Goal: Information Seeking & Learning: Learn about a topic

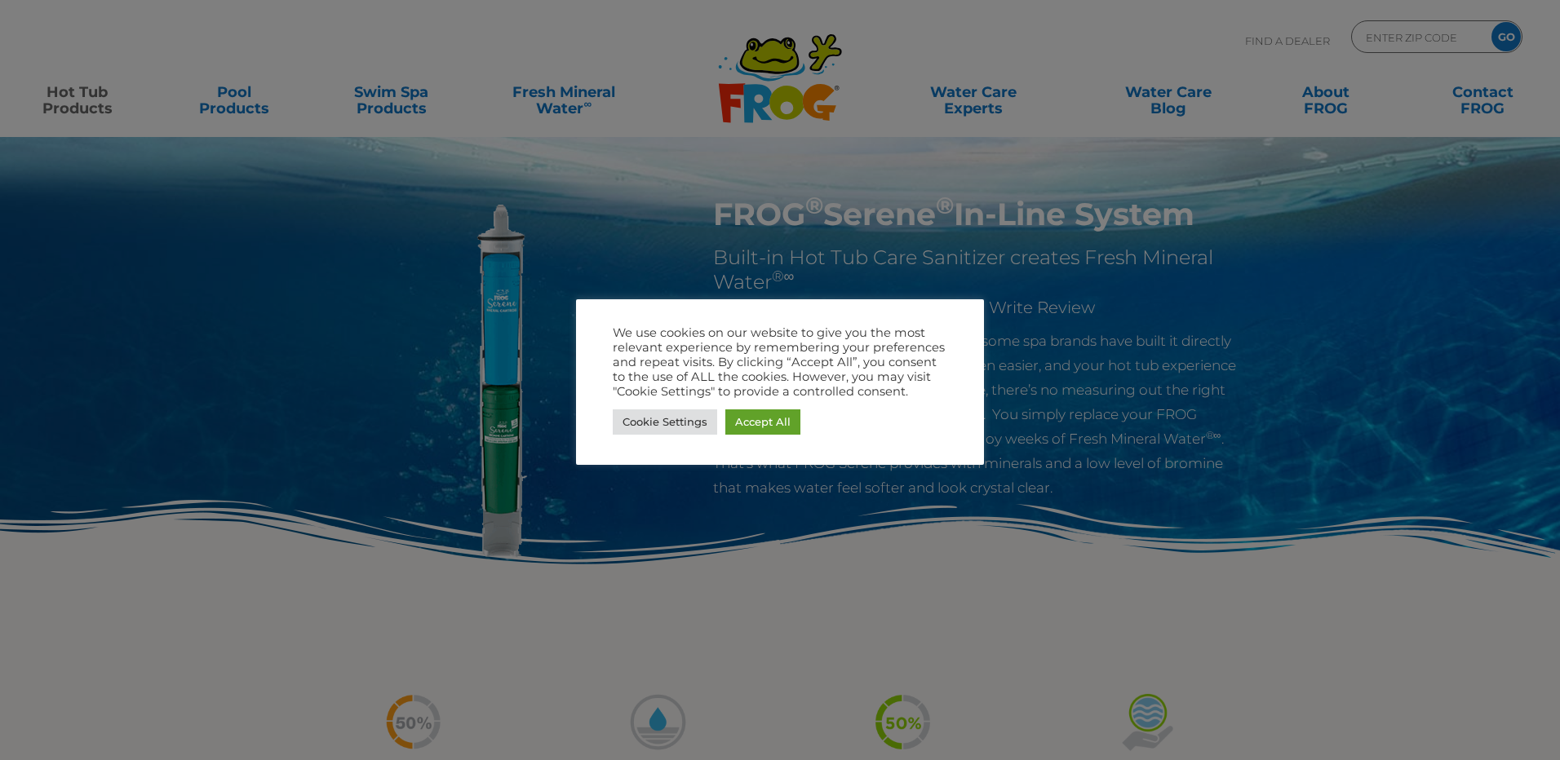
click at [749, 492] on div at bounding box center [780, 380] width 1560 height 760
click at [756, 423] on link "Accept All" at bounding box center [762, 421] width 75 height 25
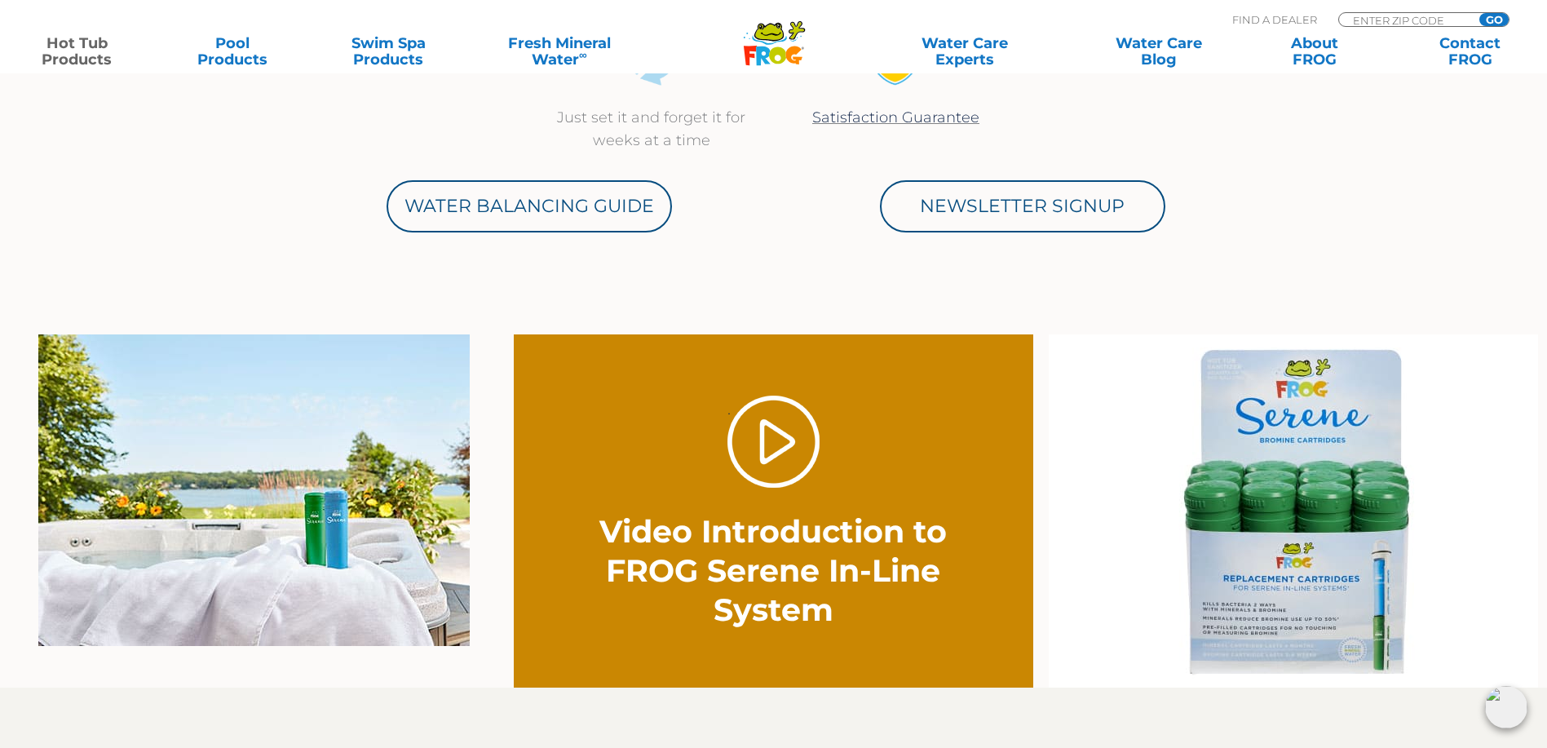
scroll to position [489, 0]
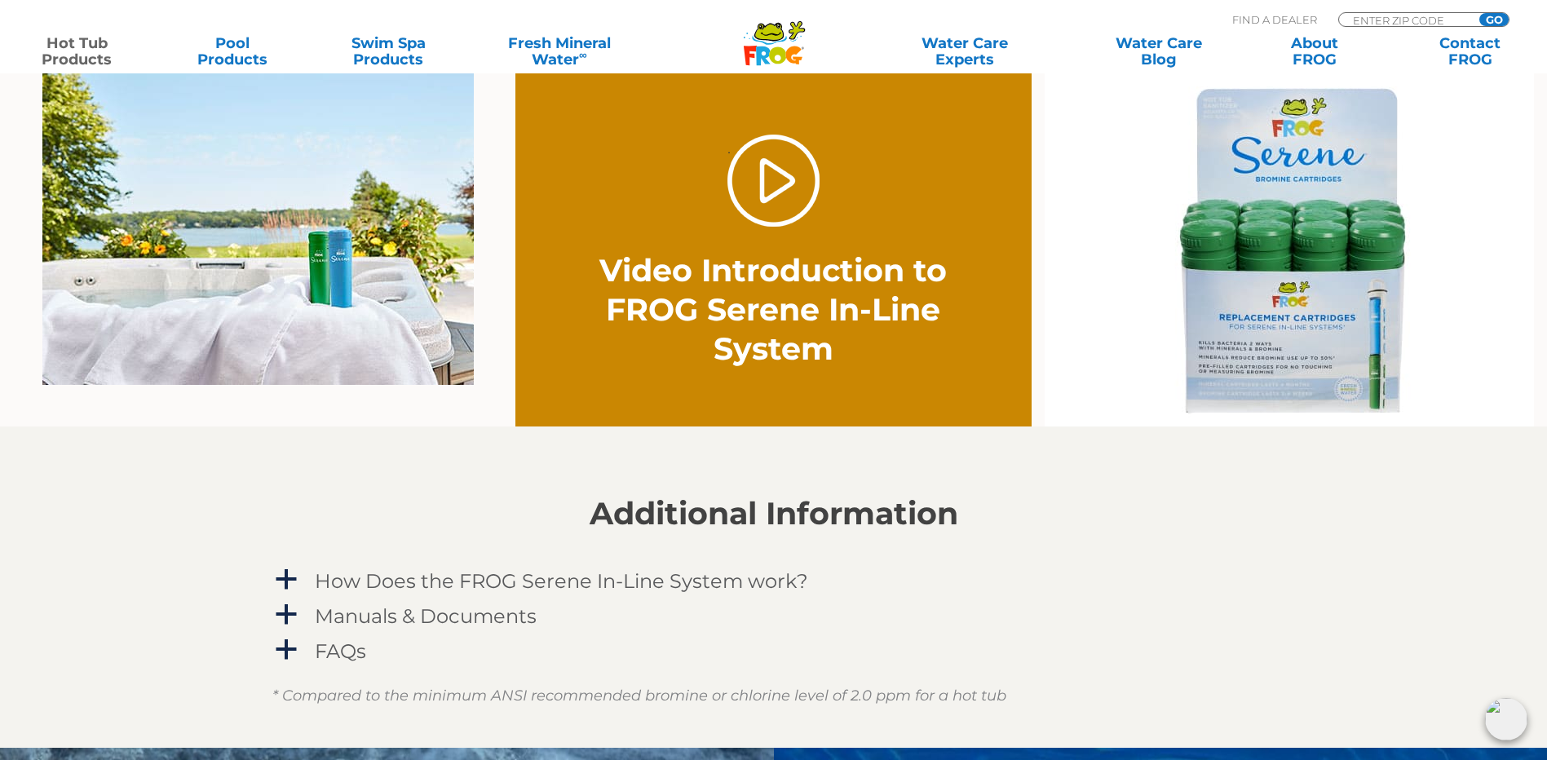
scroll to position [1468, 0]
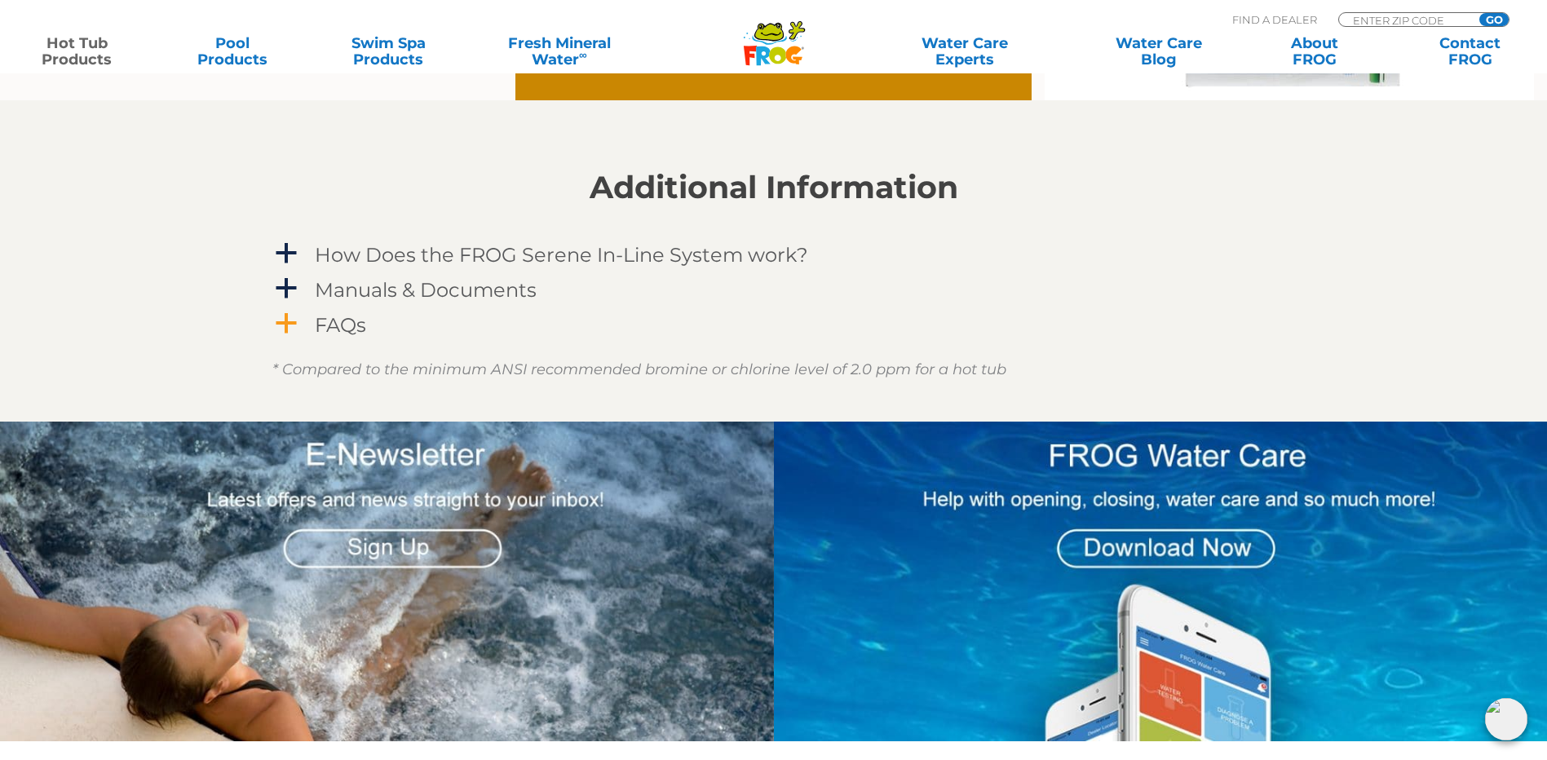
click at [332, 316] on h4 "FAQs" at bounding box center [340, 325] width 51 height 22
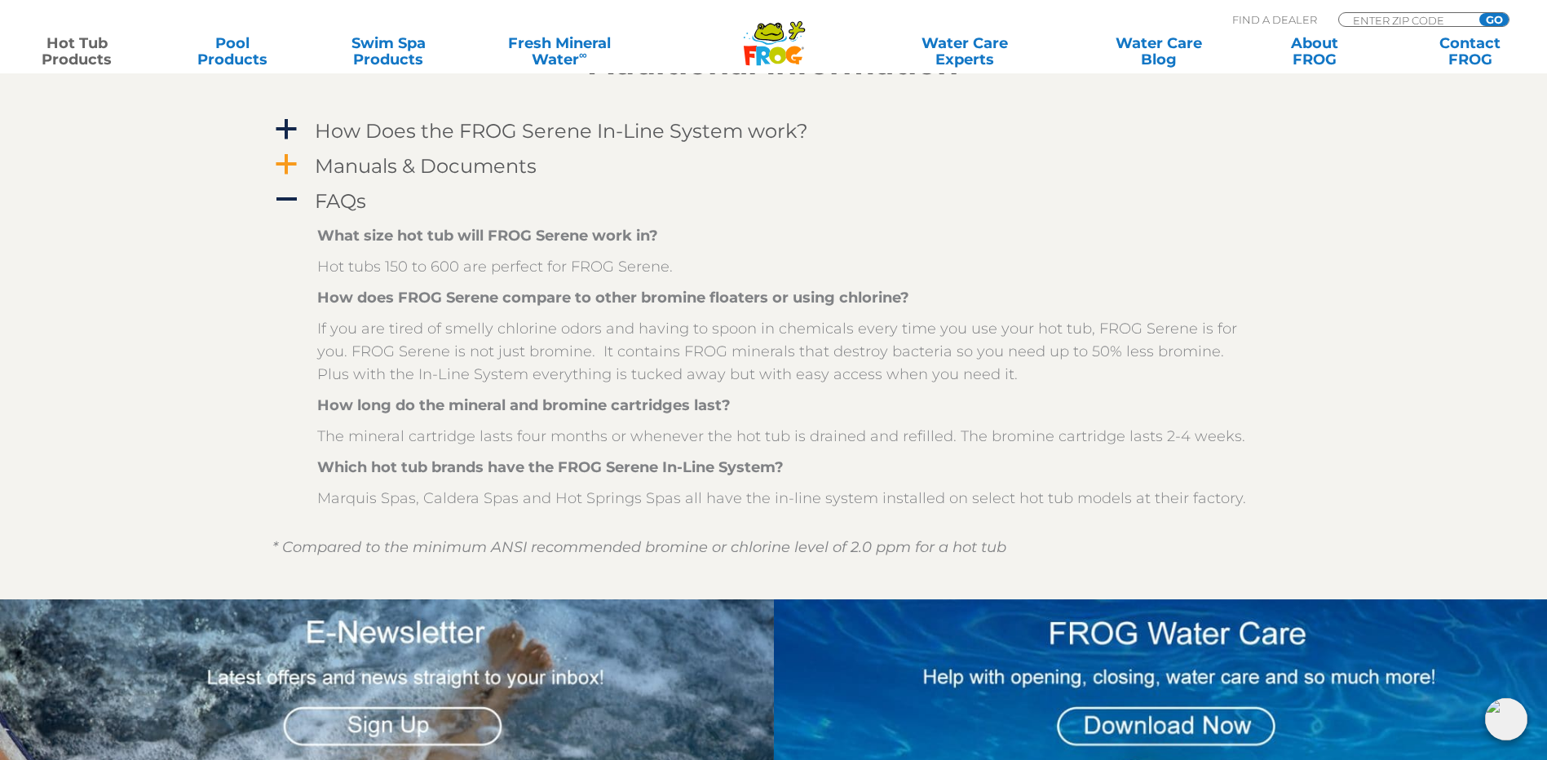
scroll to position [1631, 0]
